Goal: Transaction & Acquisition: Purchase product/service

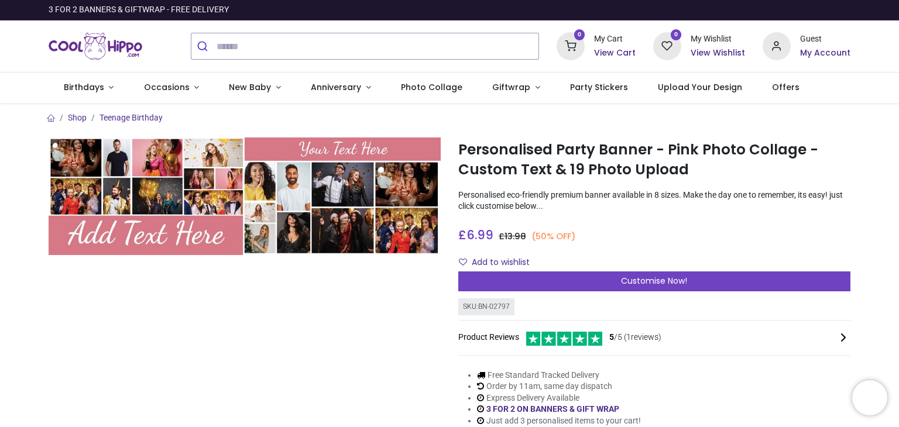
click at [645, 285] on span "Customise Now!" at bounding box center [654, 281] width 66 height 12
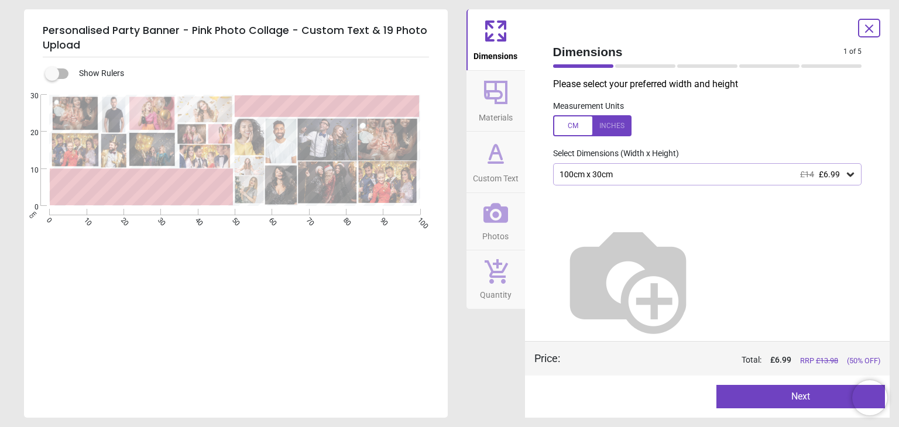
click at [847, 179] on icon at bounding box center [851, 175] width 12 height 12
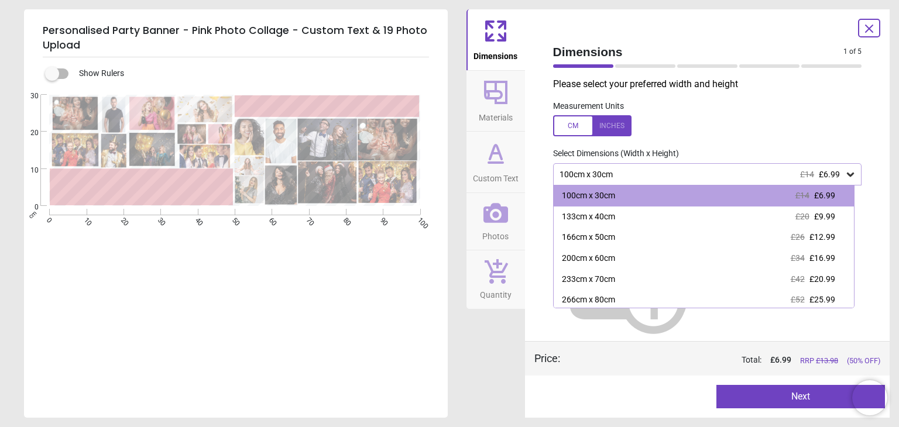
click at [820, 215] on span "£9.99" at bounding box center [824, 216] width 21 height 9
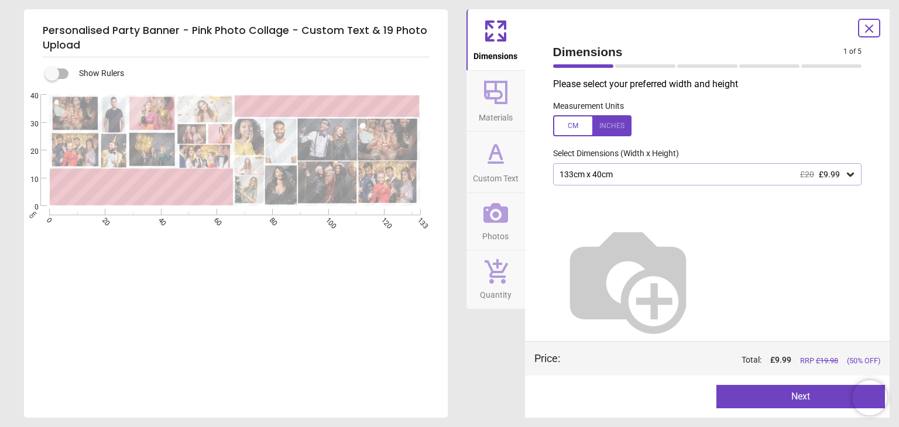
click at [766, 394] on button "Next" at bounding box center [801, 396] width 169 height 23
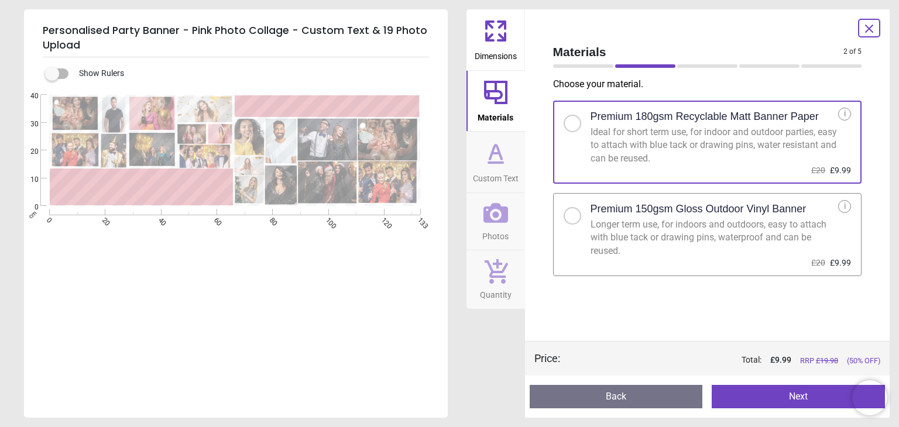
click at [766, 394] on button "Next" at bounding box center [798, 396] width 173 height 23
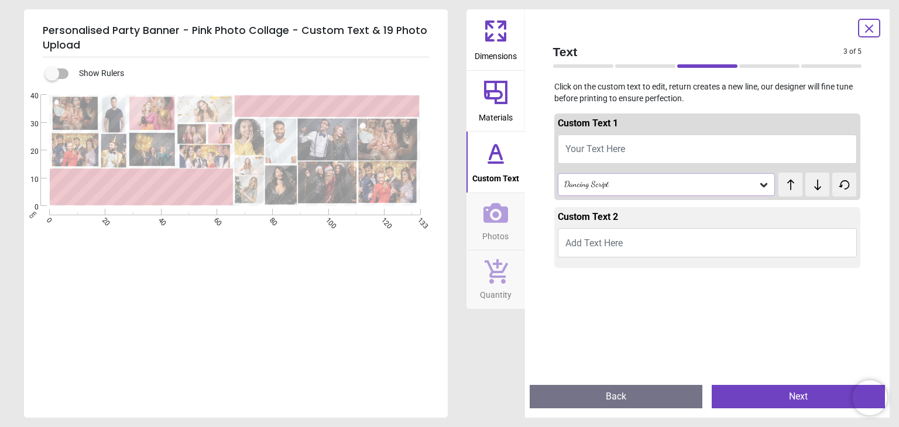
click at [652, 153] on button "Your Text Here" at bounding box center [708, 149] width 300 height 29
click at [591, 145] on span "Your Text Here" at bounding box center [596, 148] width 60 height 11
type textarea "*"
click at [810, 217] on div "Custom Text 2" at bounding box center [708, 220] width 300 height 18
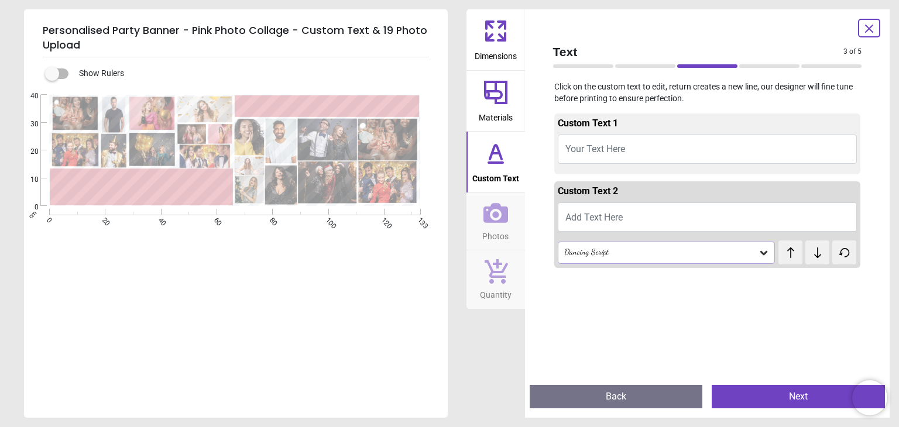
click at [750, 148] on button "Your Text Here" at bounding box center [708, 149] width 300 height 29
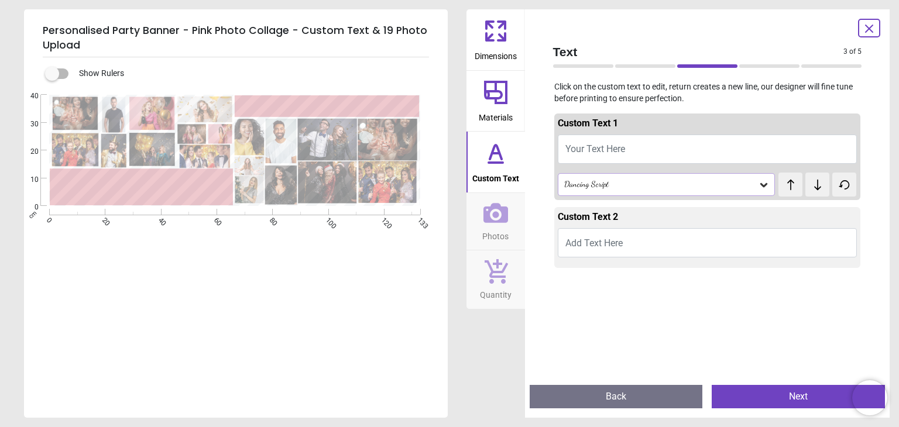
click at [763, 186] on icon at bounding box center [764, 185] width 12 height 12
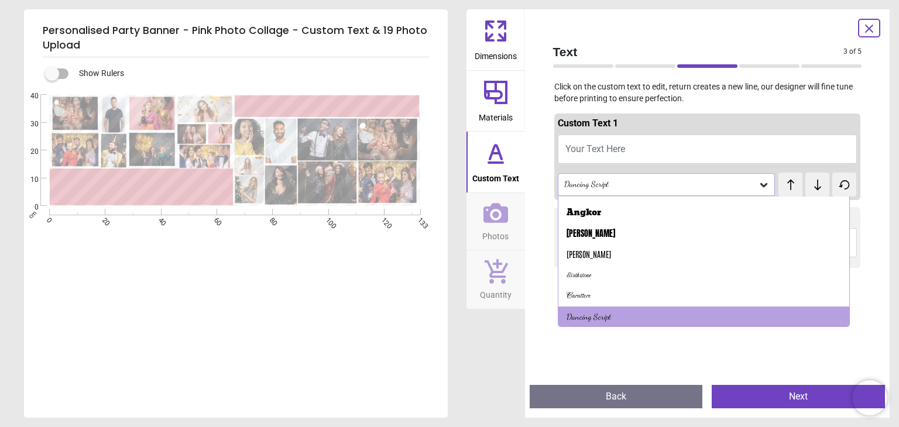
scroll to position [36, 0]
click at [590, 255] on div "Antonio" at bounding box center [704, 254] width 291 height 21
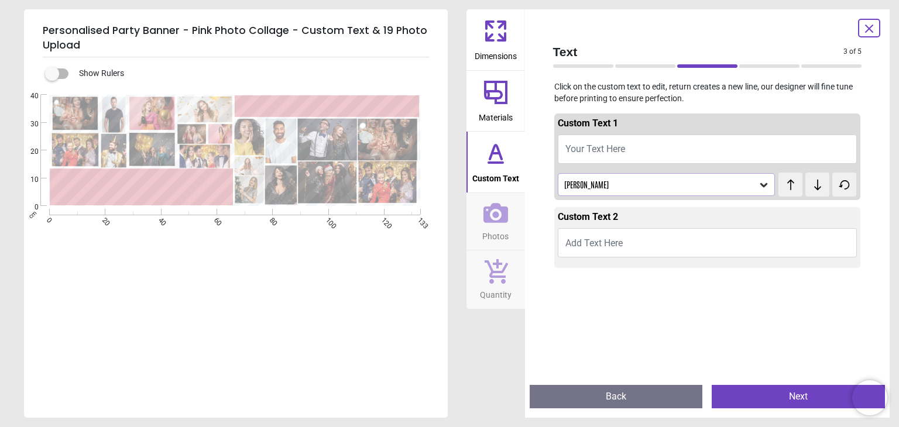
click at [761, 186] on icon at bounding box center [764, 185] width 7 height 4
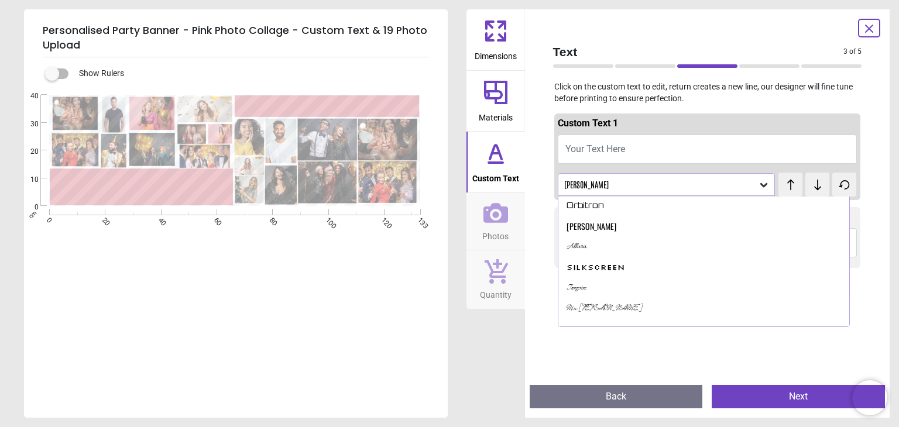
scroll to position [359, 0]
click at [593, 225] on div "Oswald" at bounding box center [704, 223] width 291 height 21
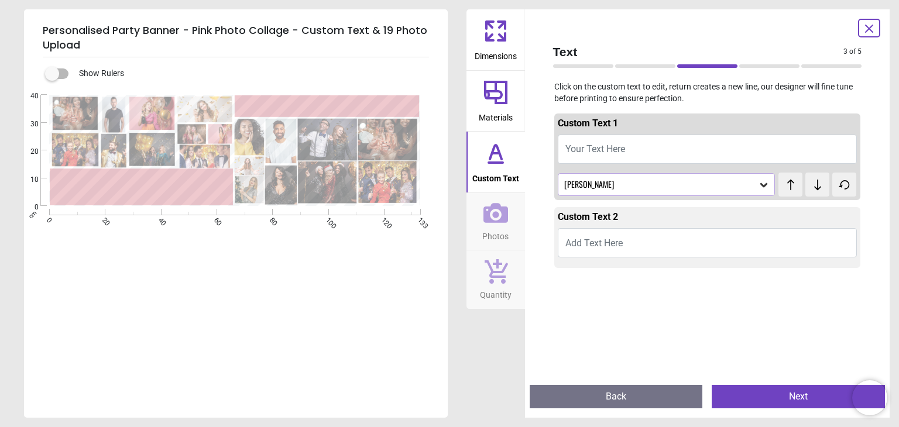
click at [611, 148] on span "Your Text Here" at bounding box center [596, 148] width 60 height 11
click at [618, 148] on span "Your Text Here" at bounding box center [596, 148] width 60 height 11
click at [631, 144] on button "Your Text Here" at bounding box center [708, 149] width 300 height 29
click at [761, 187] on icon at bounding box center [764, 185] width 7 height 4
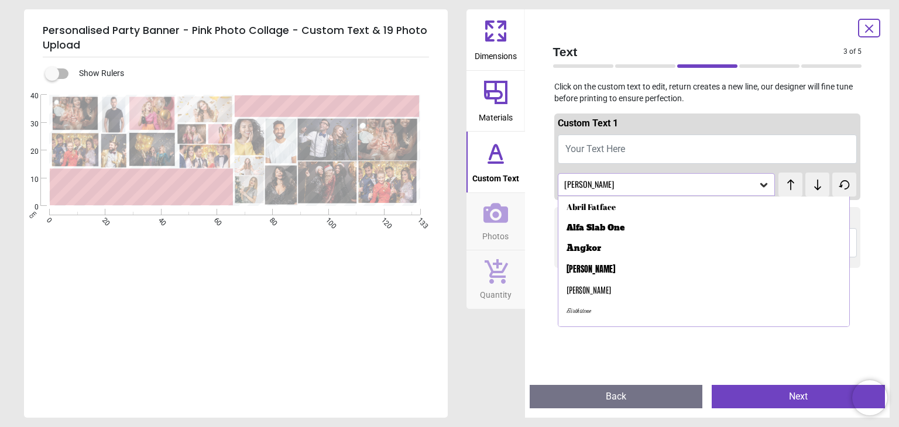
scroll to position [148, 0]
click at [761, 187] on icon at bounding box center [764, 185] width 7 height 4
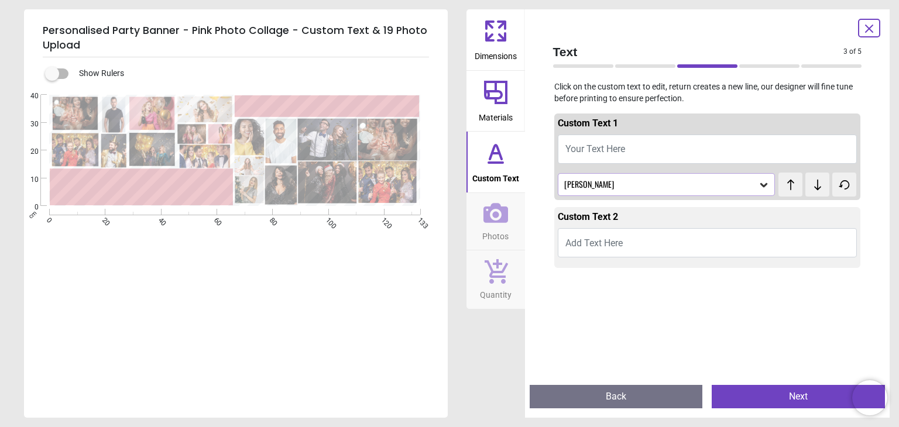
click at [349, 97] on textarea at bounding box center [328, 104] width 180 height 15
type textarea "*"
type textarea "**********"
click at [576, 152] on button "Sian and Pete" at bounding box center [708, 149] width 300 height 29
click at [136, 189] on textarea at bounding box center [142, 186] width 176 height 29
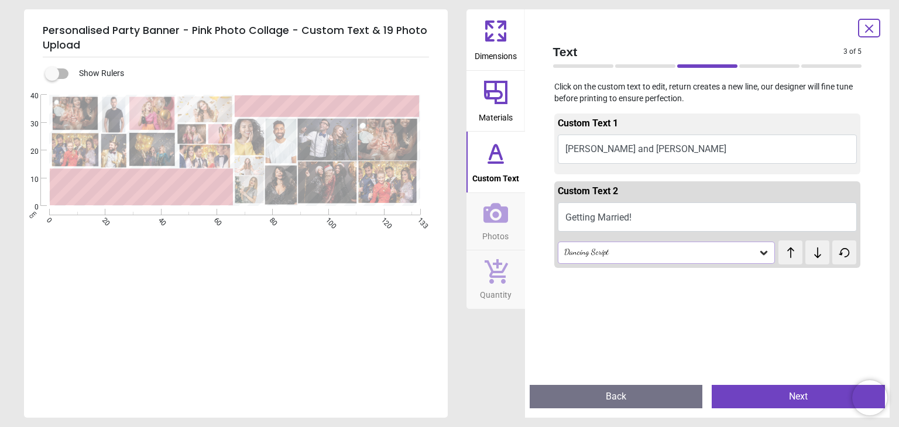
type textarea "**********"
click at [698, 144] on button "Sian and Pete" at bounding box center [708, 149] width 300 height 29
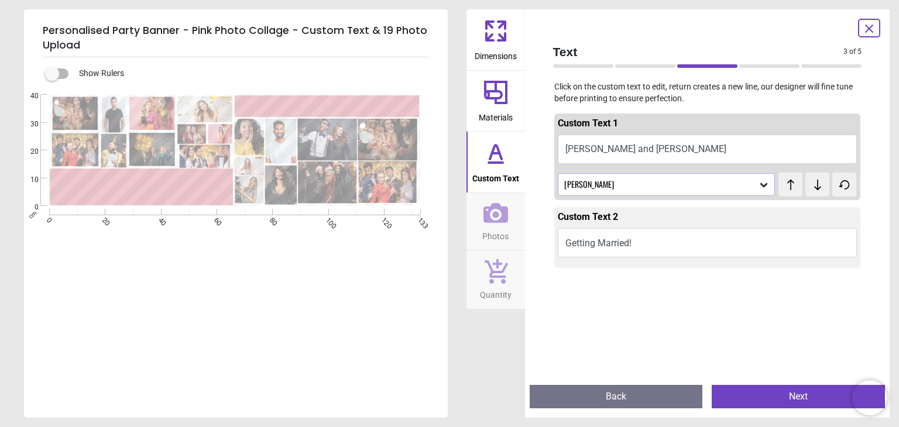
click at [758, 189] on icon at bounding box center [764, 185] width 12 height 12
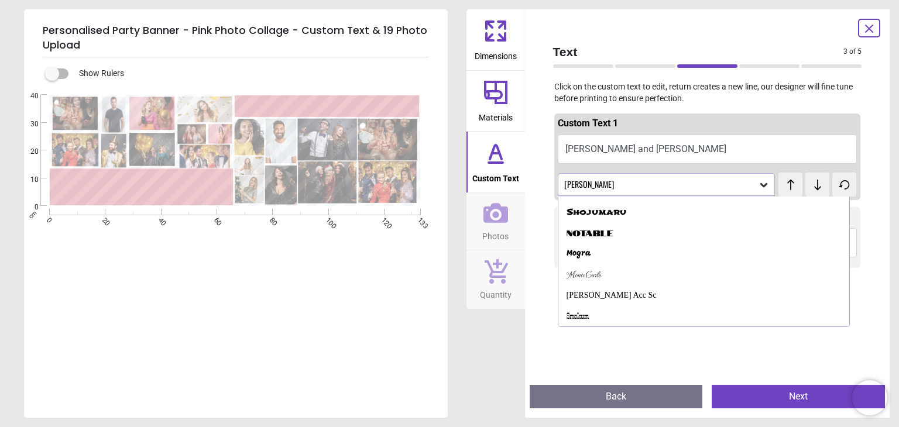
scroll to position [526, 0]
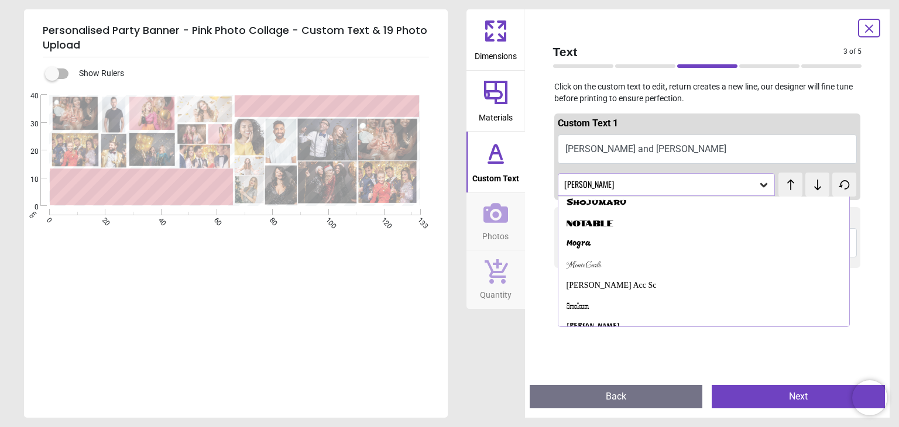
click at [597, 244] on div "Mogra" at bounding box center [704, 244] width 291 height 21
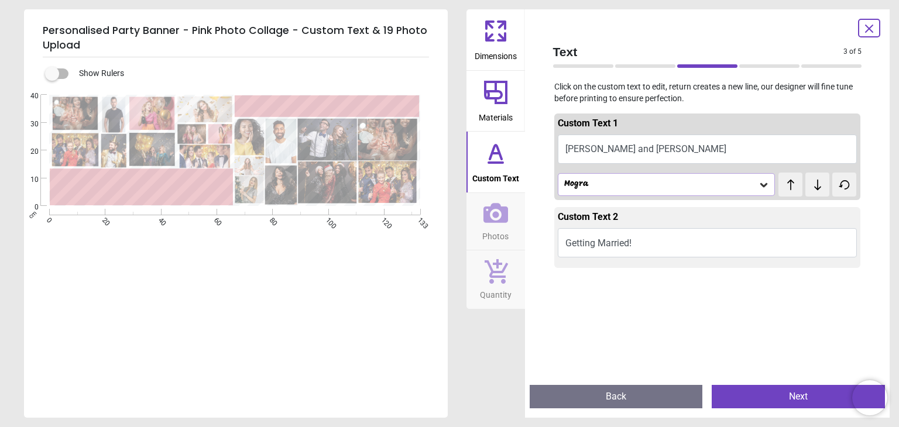
click at [761, 190] on icon at bounding box center [764, 185] width 12 height 12
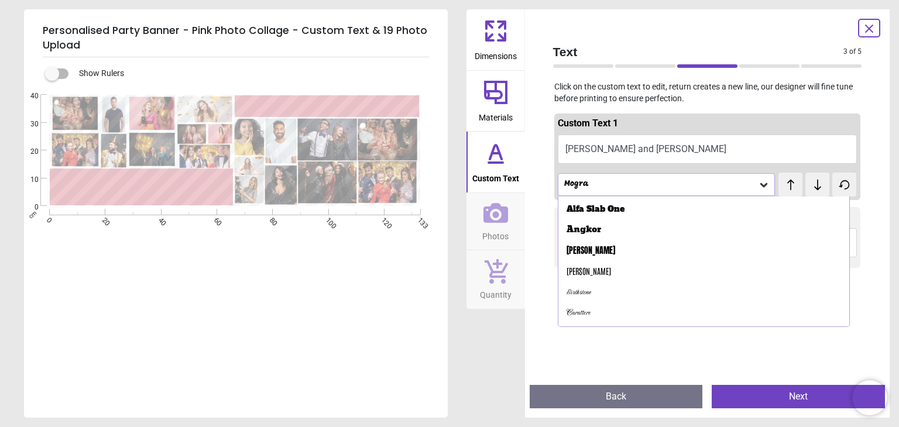
scroll to position [13, 0]
click at [601, 255] on div "Anton" at bounding box center [704, 256] width 291 height 21
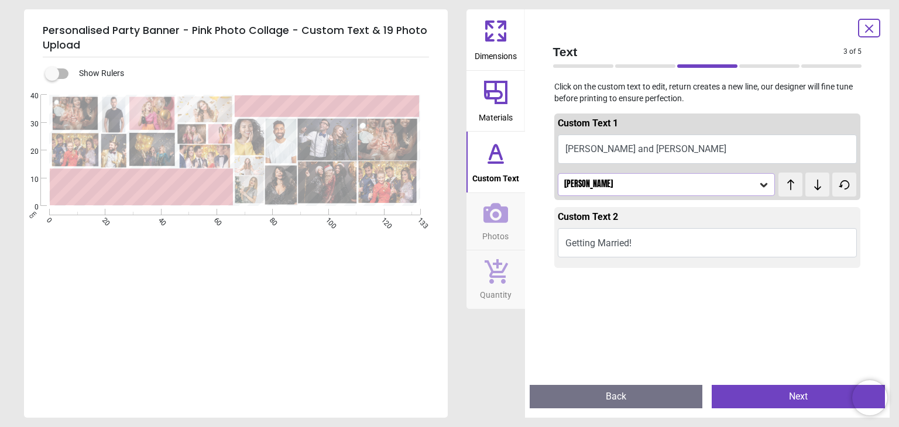
click at [761, 189] on icon at bounding box center [764, 185] width 12 height 12
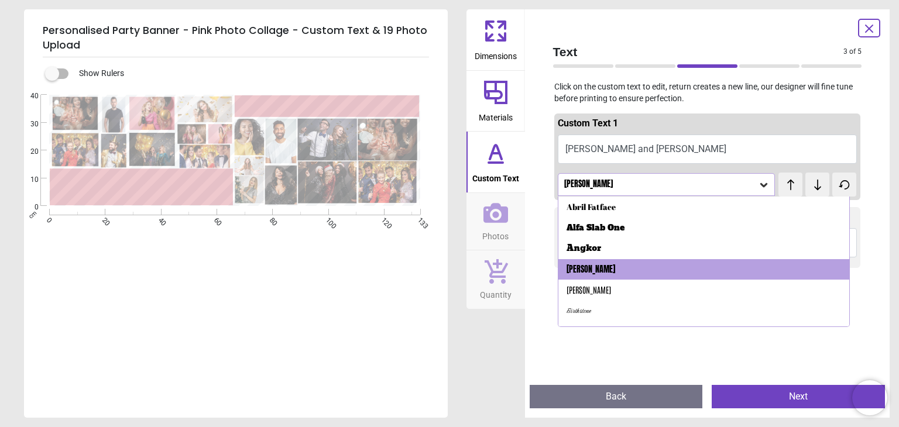
click at [614, 204] on div "Abril Fatface" at bounding box center [591, 207] width 49 height 12
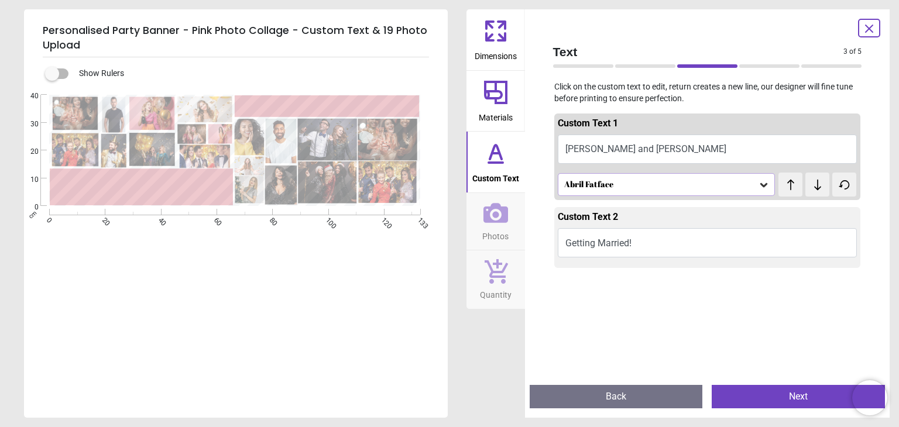
click at [576, 152] on button "Sian and Pete" at bounding box center [708, 149] width 300 height 29
click at [499, 261] on icon at bounding box center [496, 271] width 25 height 26
click at [636, 245] on button "Getting Married!" at bounding box center [708, 242] width 300 height 29
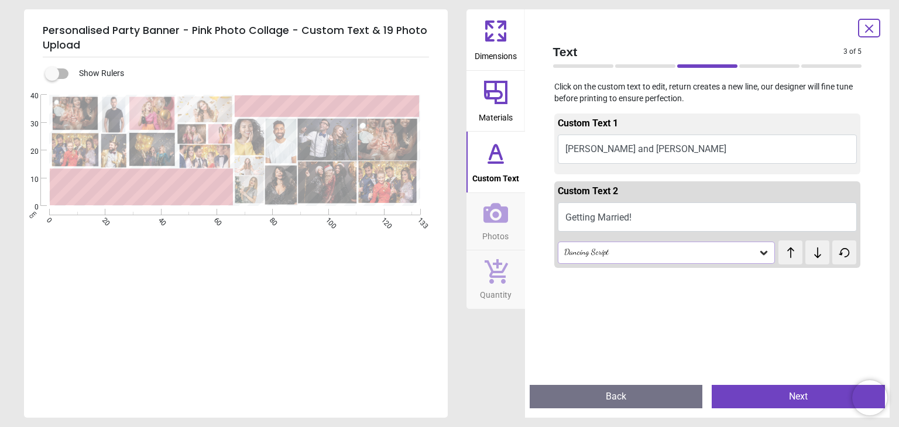
click at [787, 252] on span "test" at bounding box center [791, 246] width 8 height 9
click at [787, 254] on icon at bounding box center [790, 253] width 7 height 11
click at [787, 256] on icon at bounding box center [790, 253] width 7 height 11
click at [761, 399] on button "Next" at bounding box center [798, 396] width 173 height 23
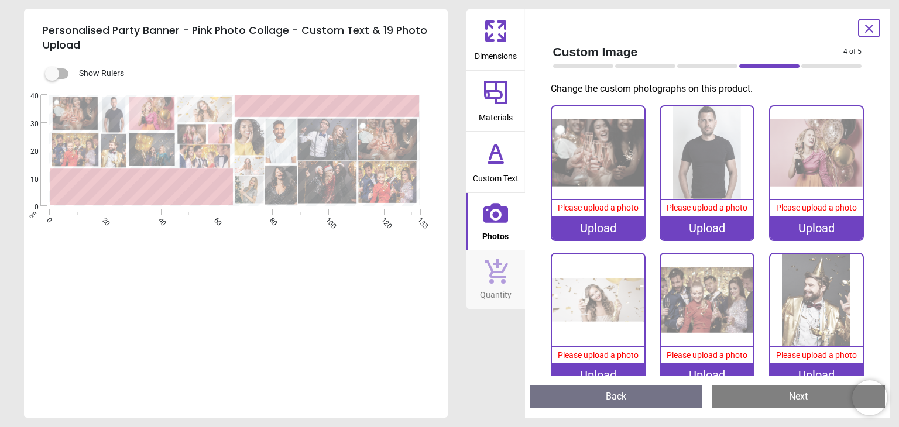
click at [582, 234] on div "Upload" at bounding box center [598, 228] width 93 height 23
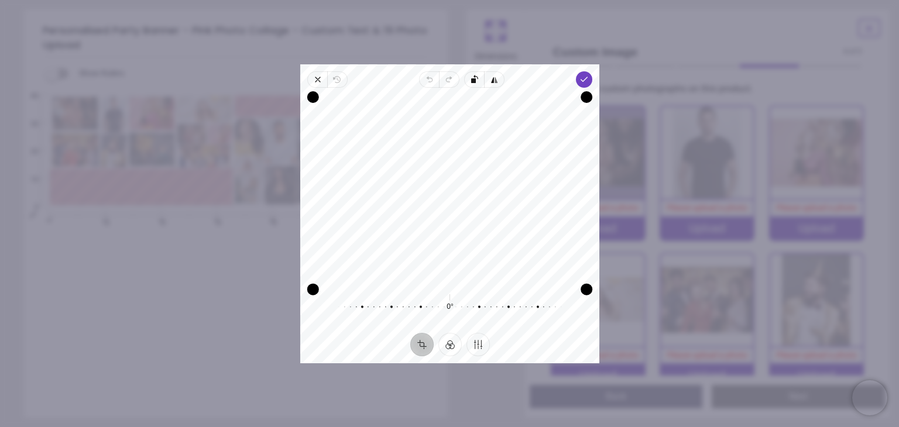
drag, startPoint x: 450, startPoint y: 279, endPoint x: 454, endPoint y: 410, distance: 131.2
click at [458, 336] on div "**********" at bounding box center [654, 294] width 392 height 84
drag, startPoint x: 582, startPoint y: 279, endPoint x: 560, endPoint y: 324, distance: 50.3
drag, startPoint x: 577, startPoint y: 285, endPoint x: 539, endPoint y: 400, distance: 122.0
click at [539, 336] on div "**********" at bounding box center [654, 294] width 392 height 84
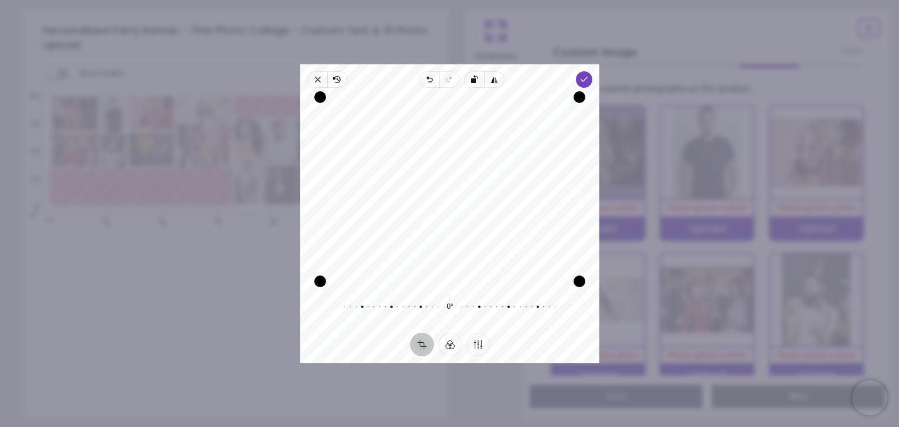
click at [590, 74] on span "Done" at bounding box center [584, 79] width 16 height 16
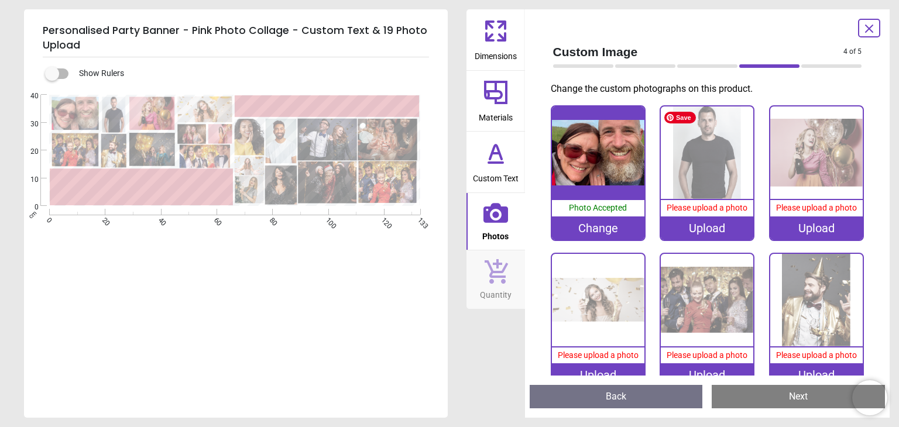
click at [686, 138] on img at bounding box center [707, 153] width 93 height 93
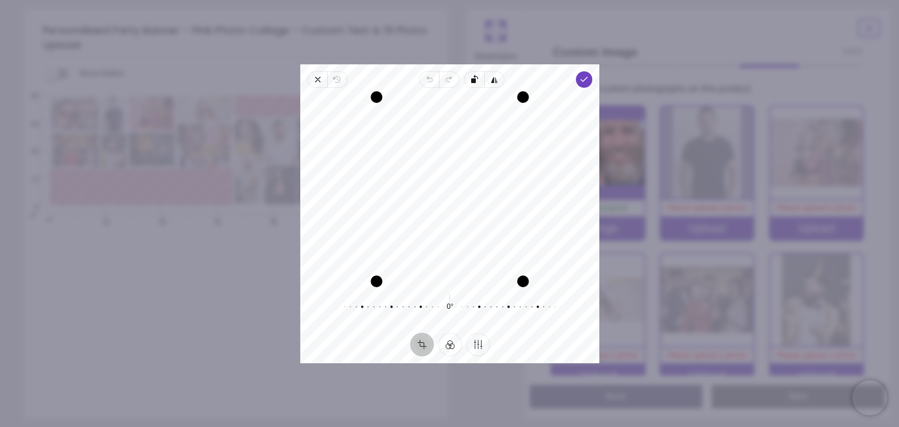
click at [578, 73] on span "Done" at bounding box center [584, 79] width 16 height 16
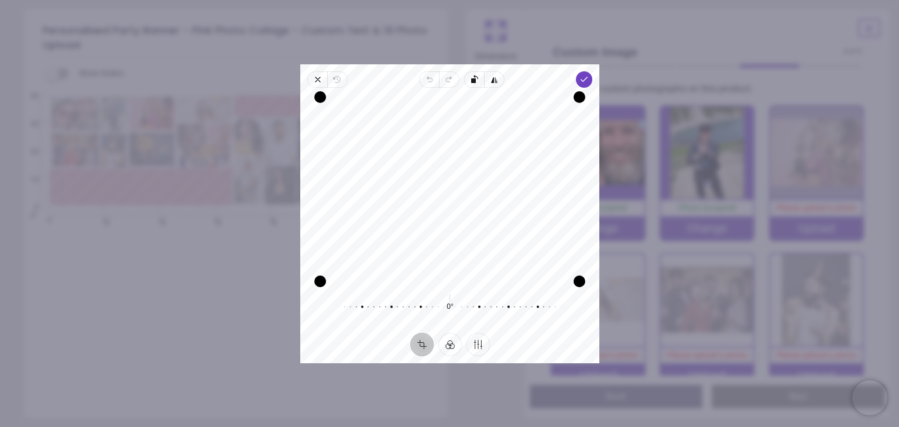
click at [585, 73] on span "Done" at bounding box center [584, 79] width 16 height 16
